Goal: Task Accomplishment & Management: Manage account settings

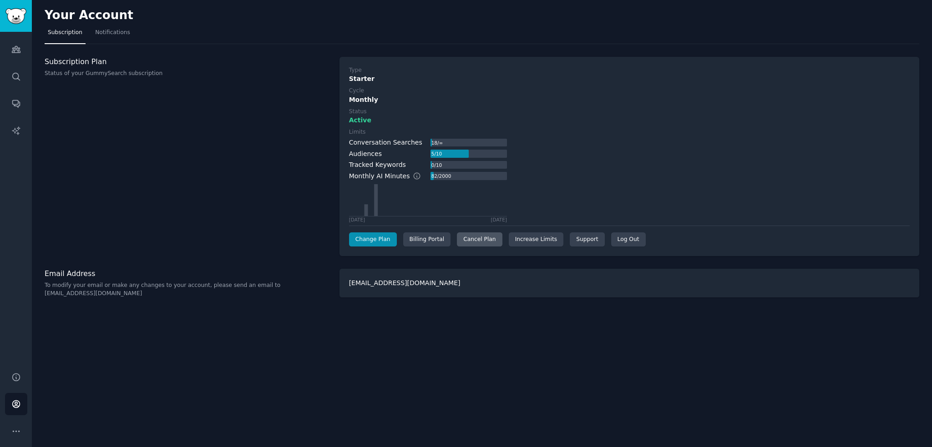
click at [481, 239] on div "Cancel Plan" at bounding box center [479, 239] width 45 height 15
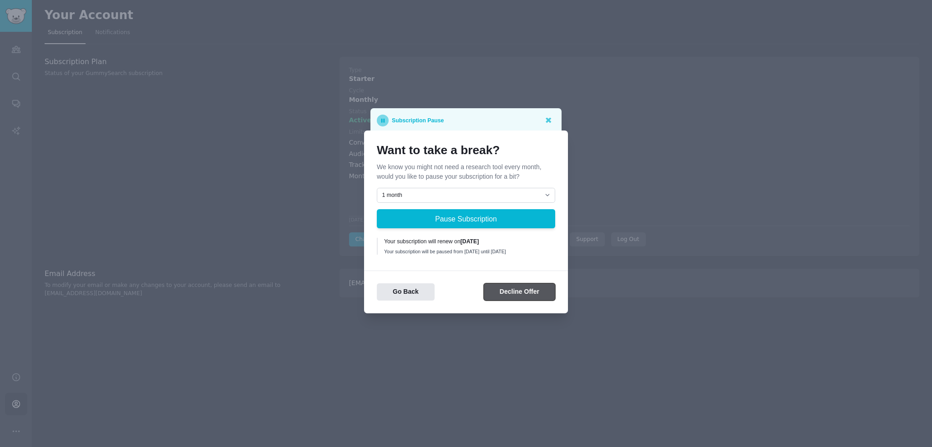
click at [517, 296] on button "Decline Offer" at bounding box center [519, 292] width 71 height 18
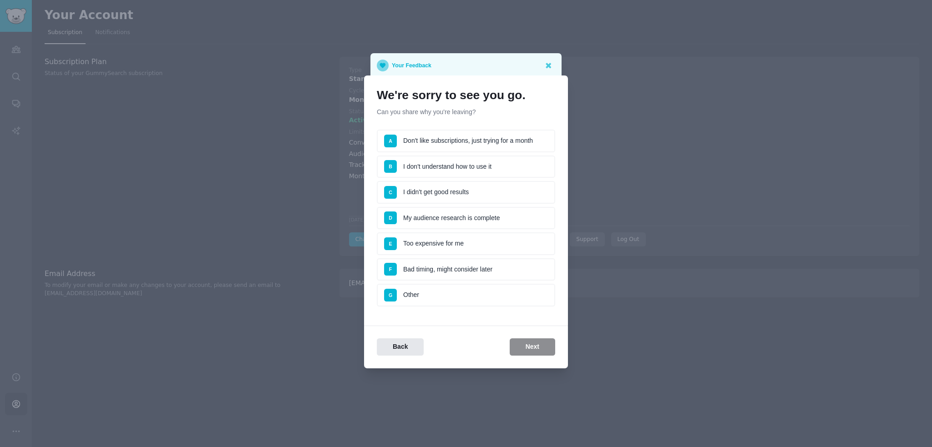
click at [464, 270] on li "F Bad timing, might consider later" at bounding box center [466, 269] width 178 height 23
click at [534, 344] on button "Next" at bounding box center [532, 347] width 45 height 18
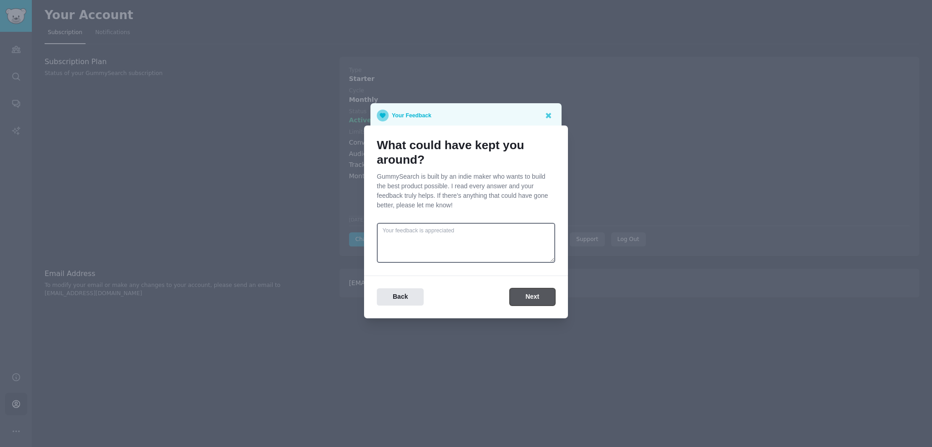
click at [528, 293] on button "Next" at bounding box center [532, 297] width 45 height 18
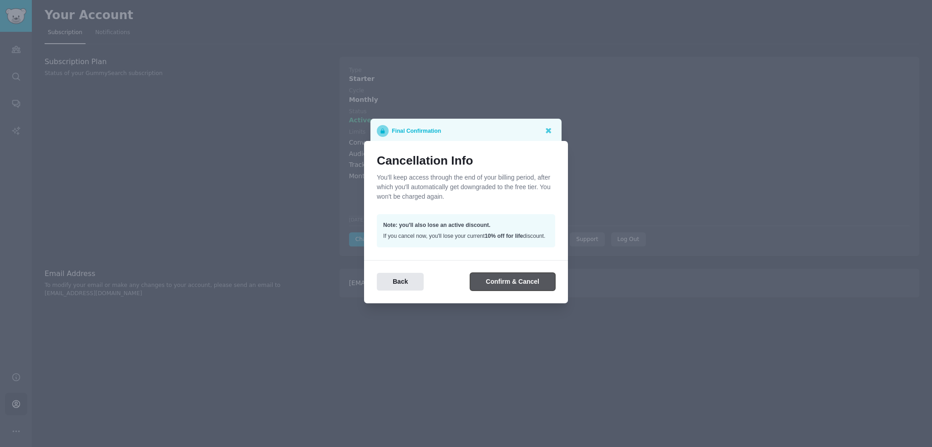
click at [511, 285] on button "Confirm & Cancel" at bounding box center [512, 282] width 85 height 18
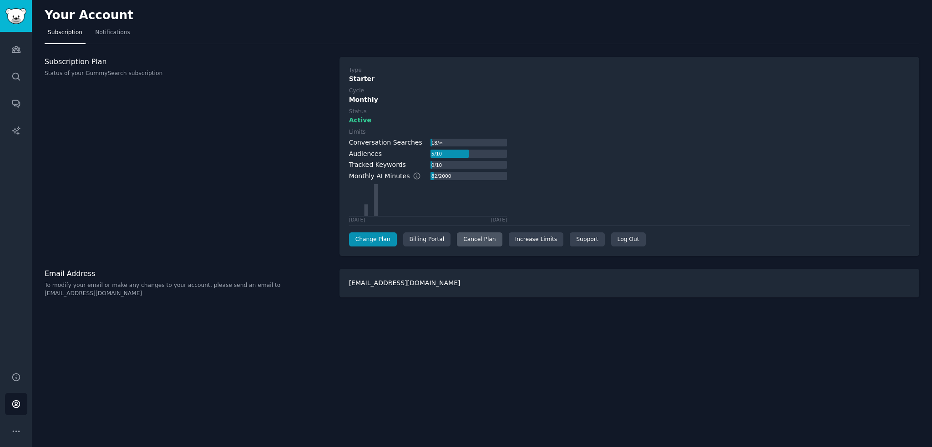
click at [479, 239] on div "Cancel Plan" at bounding box center [479, 239] width 45 height 15
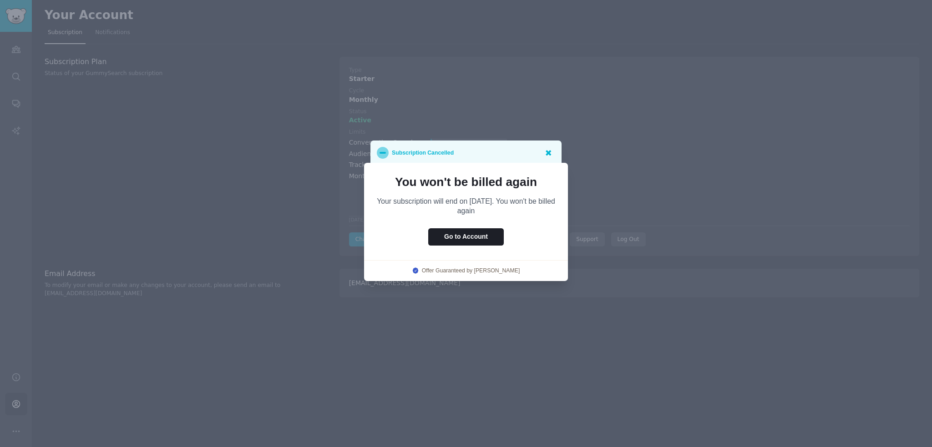
click at [550, 152] on icon at bounding box center [548, 153] width 10 height 10
